Goal: Task Accomplishment & Management: Manage account settings

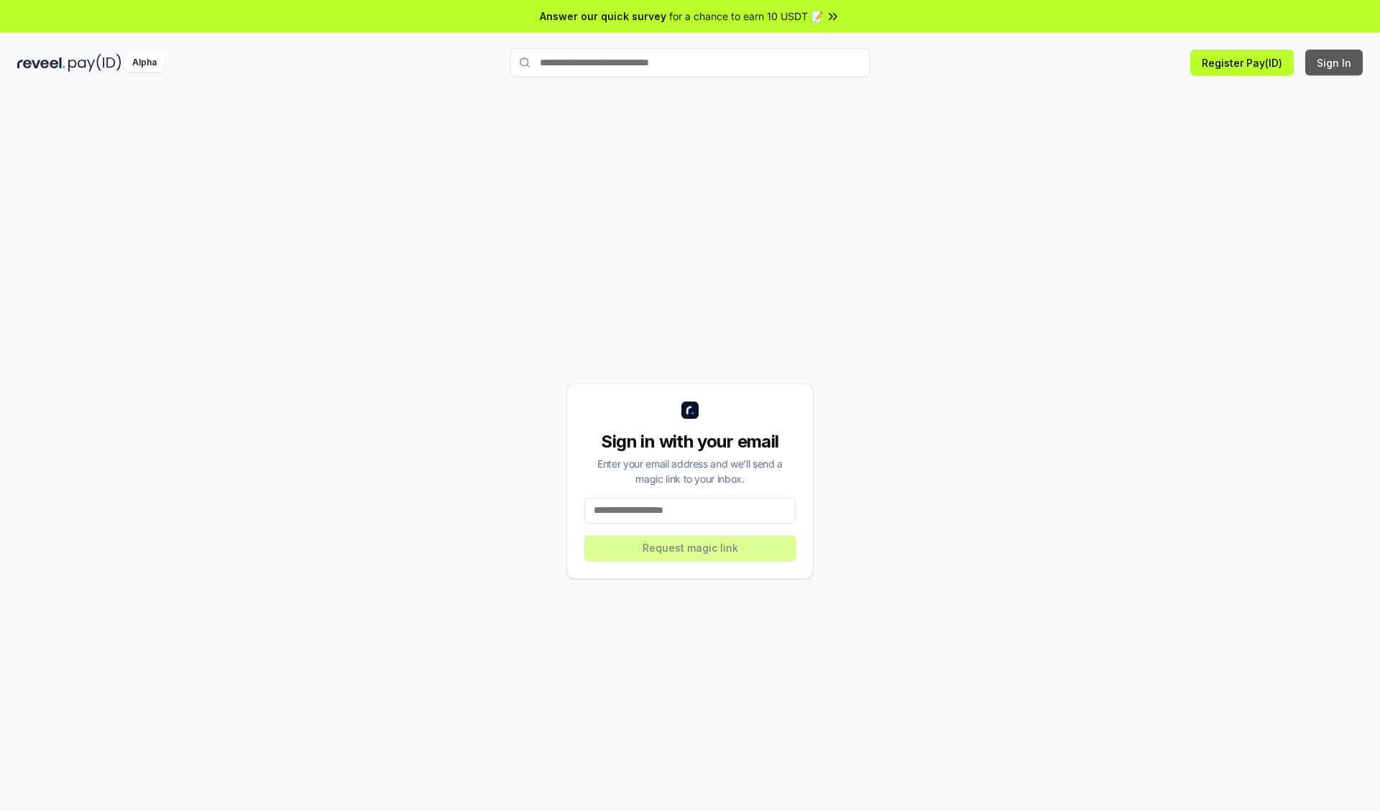
click at [1335, 63] on button "Sign In" at bounding box center [1333, 63] width 57 height 26
type input "**********"
click at [690, 548] on button "Request magic link" at bounding box center [689, 548] width 211 height 26
